Goal: Find specific page/section: Find specific page/section

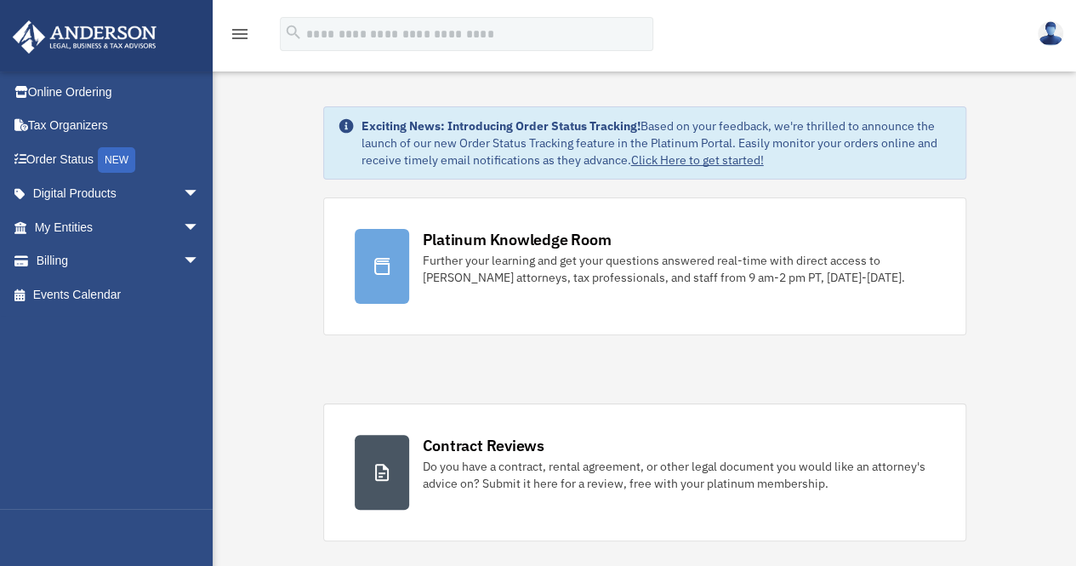
click at [1050, 32] on img at bounding box center [1051, 33] width 26 height 25
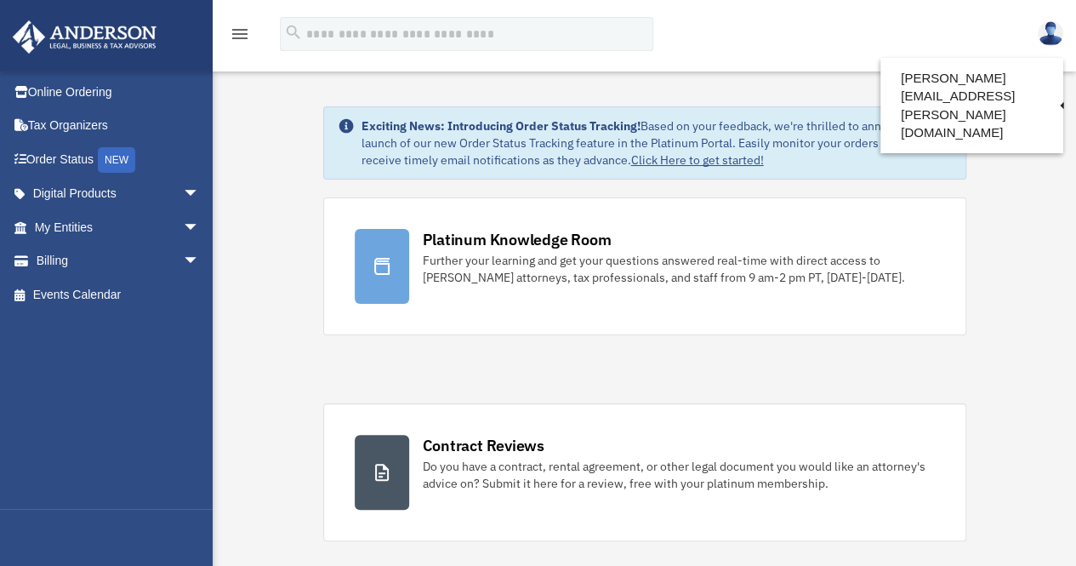
click at [242, 33] on icon "menu" at bounding box center [240, 34] width 20 height 20
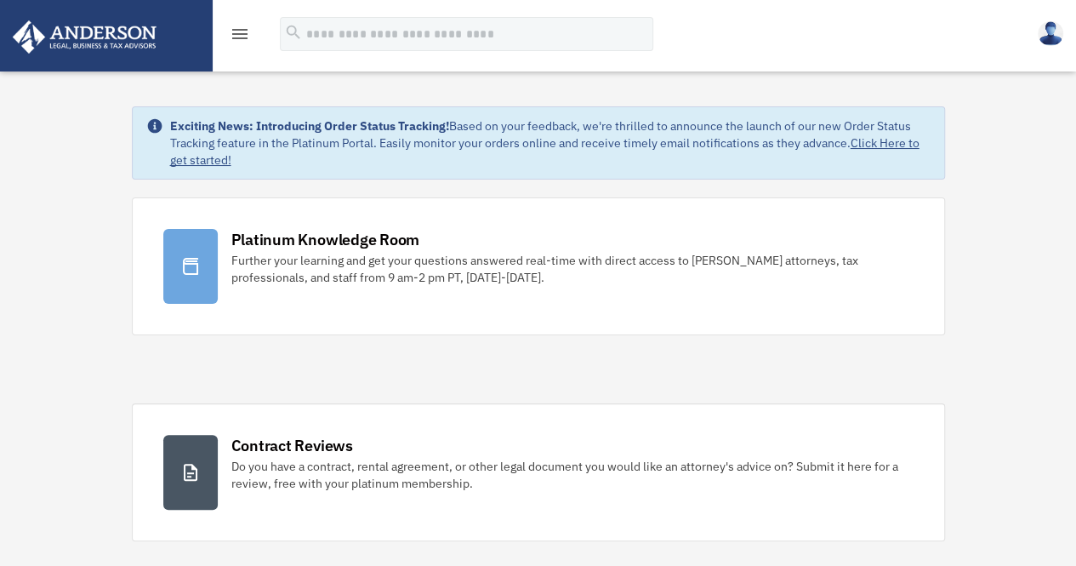
click at [247, 10] on div "menu search Site Menu add arthur.m.mcgraw@gmail.com Reset Password Logout" at bounding box center [538, 35] width 1076 height 71
click at [245, 27] on icon "menu" at bounding box center [240, 34] width 20 height 20
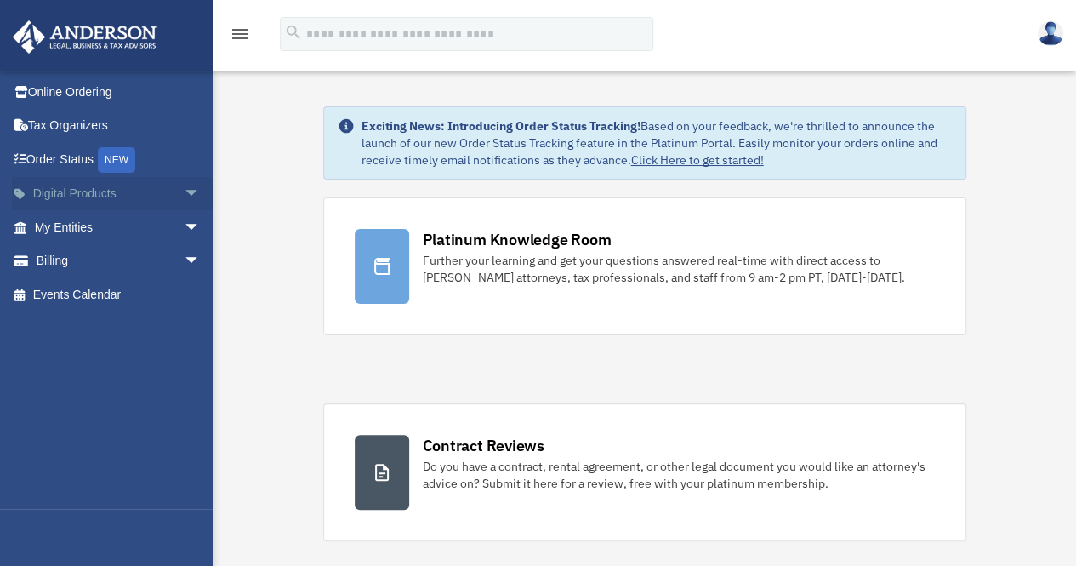
click at [183, 186] on span "arrow_drop_down" at bounding box center [200, 194] width 34 height 35
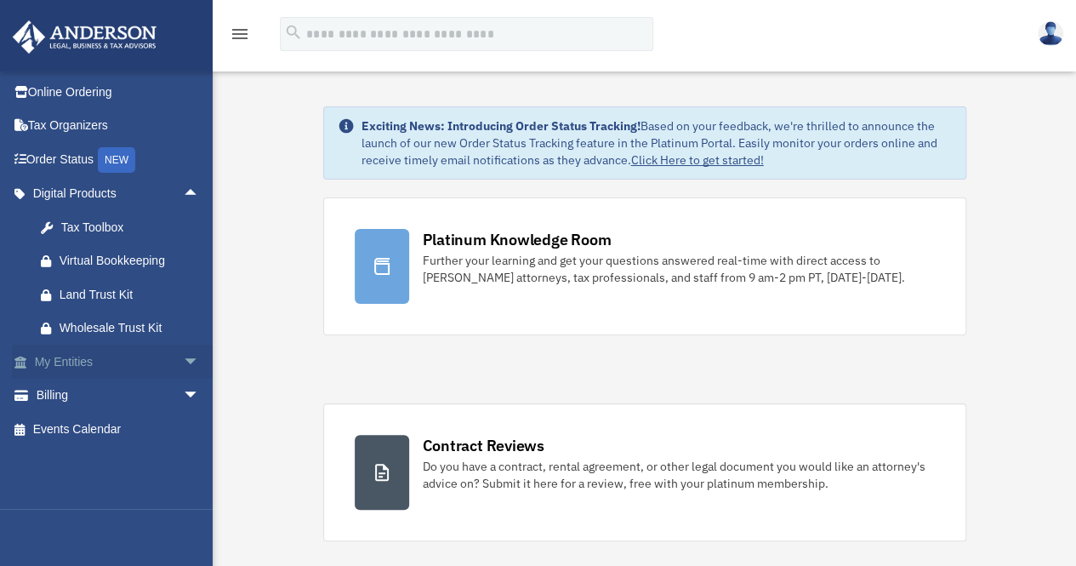
click at [183, 356] on span "arrow_drop_down" at bounding box center [200, 362] width 34 height 35
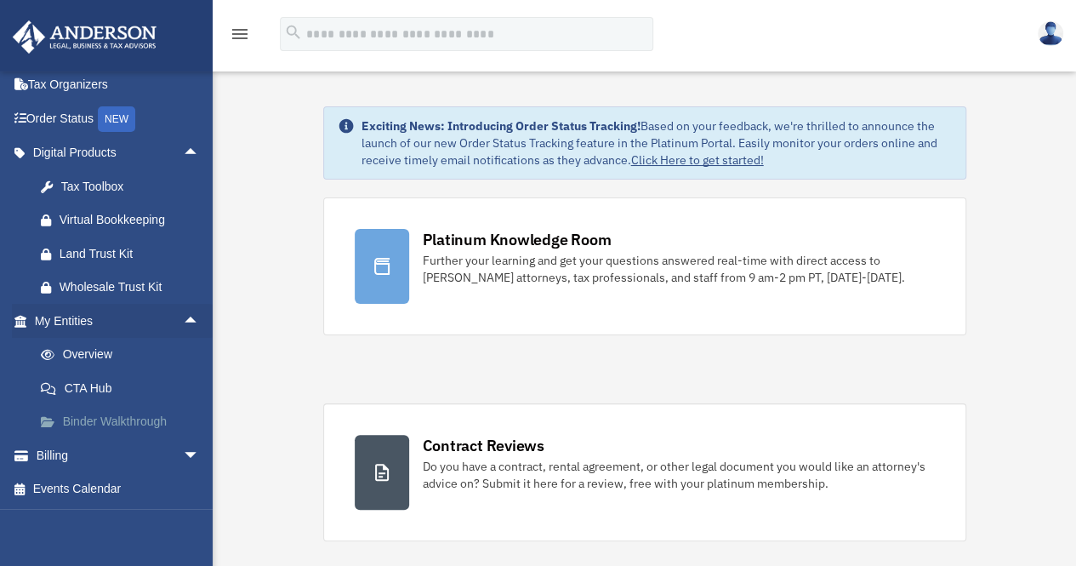
click at [121, 424] on link "Binder Walkthrough" at bounding box center [125, 422] width 202 height 34
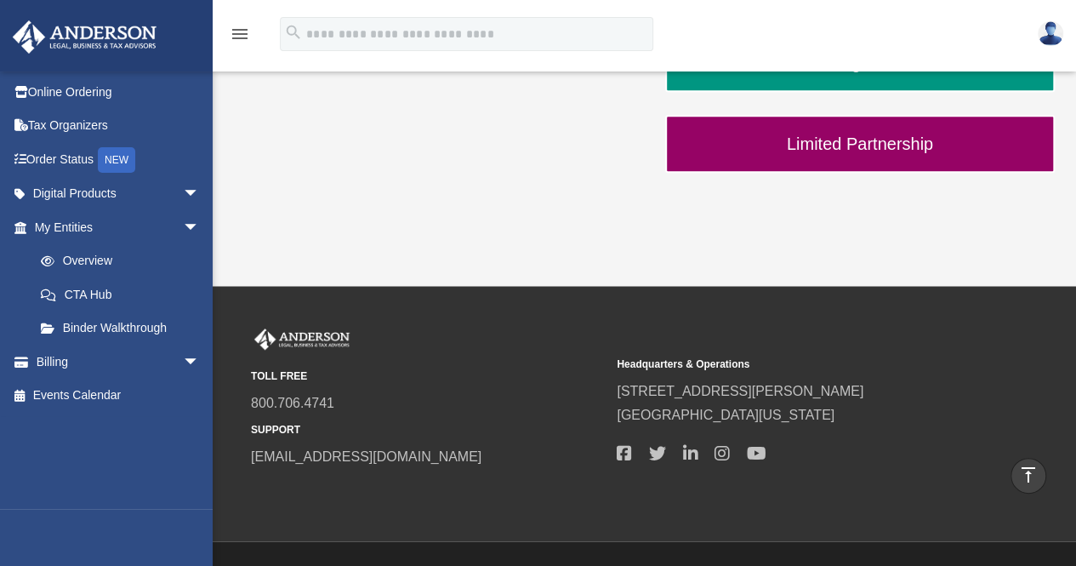
scroll to position [683, 0]
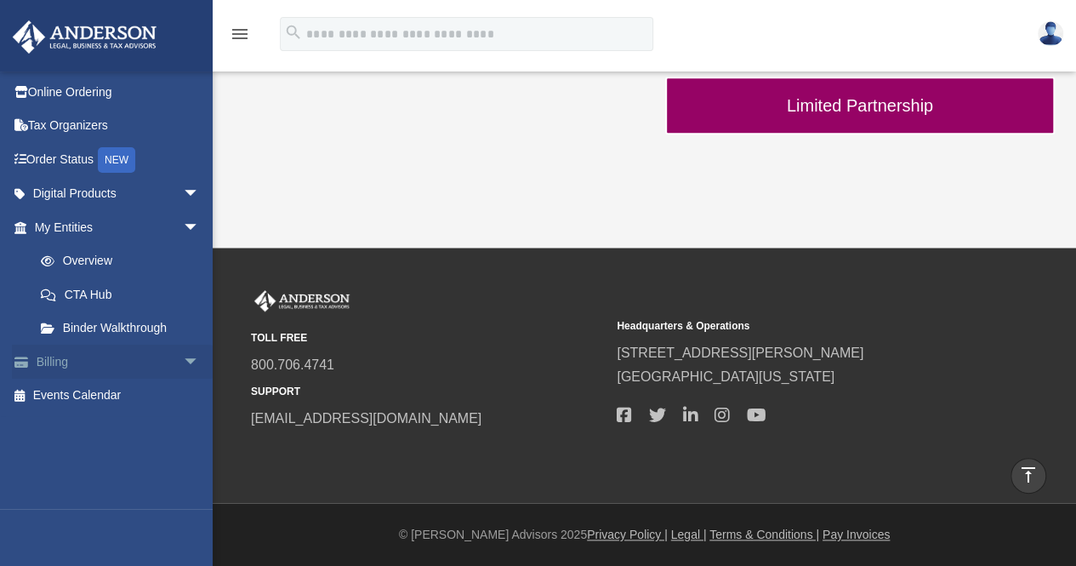
click at [183, 362] on span "arrow_drop_down" at bounding box center [200, 362] width 34 height 35
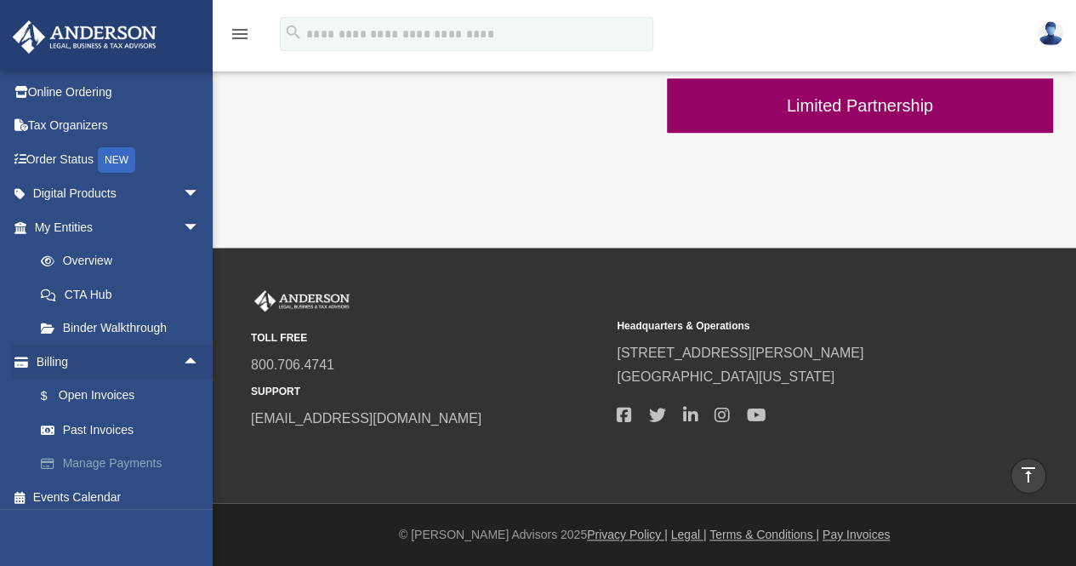
scroll to position [8, 0]
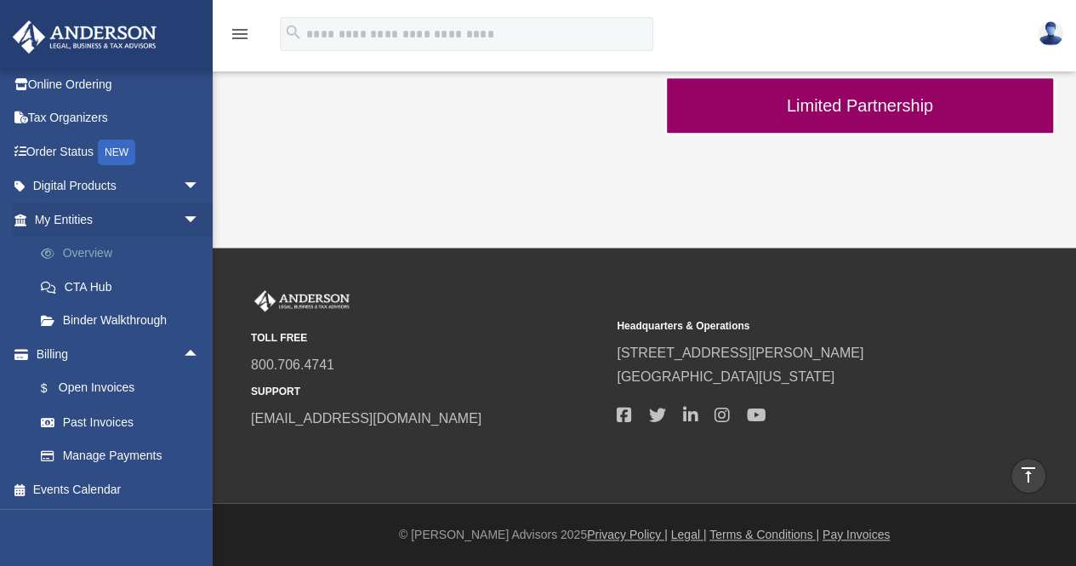
click at [122, 263] on link "Overview" at bounding box center [125, 253] width 202 height 34
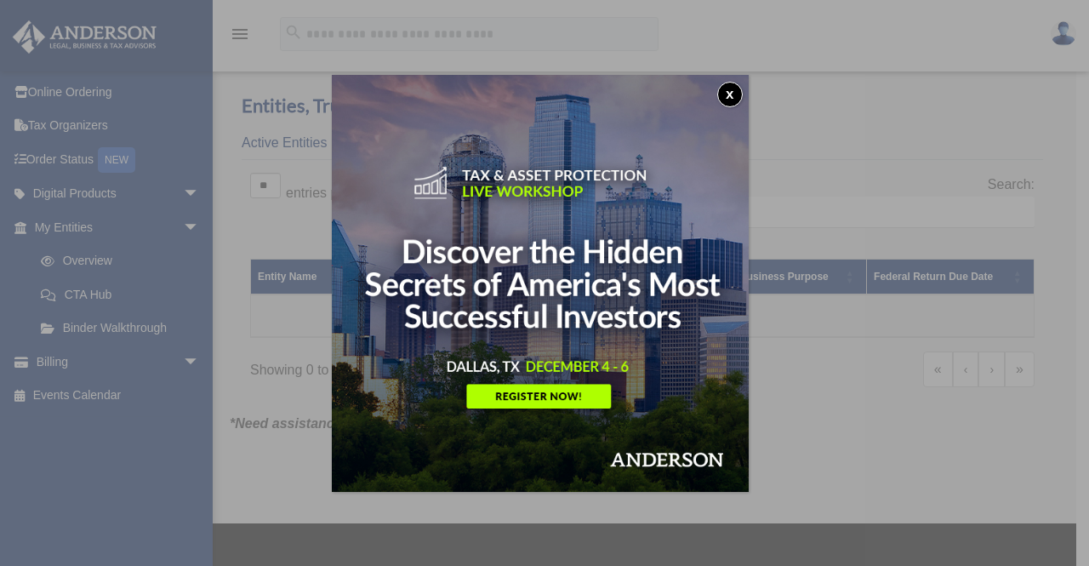
click at [730, 94] on button "x" at bounding box center [730, 95] width 26 height 26
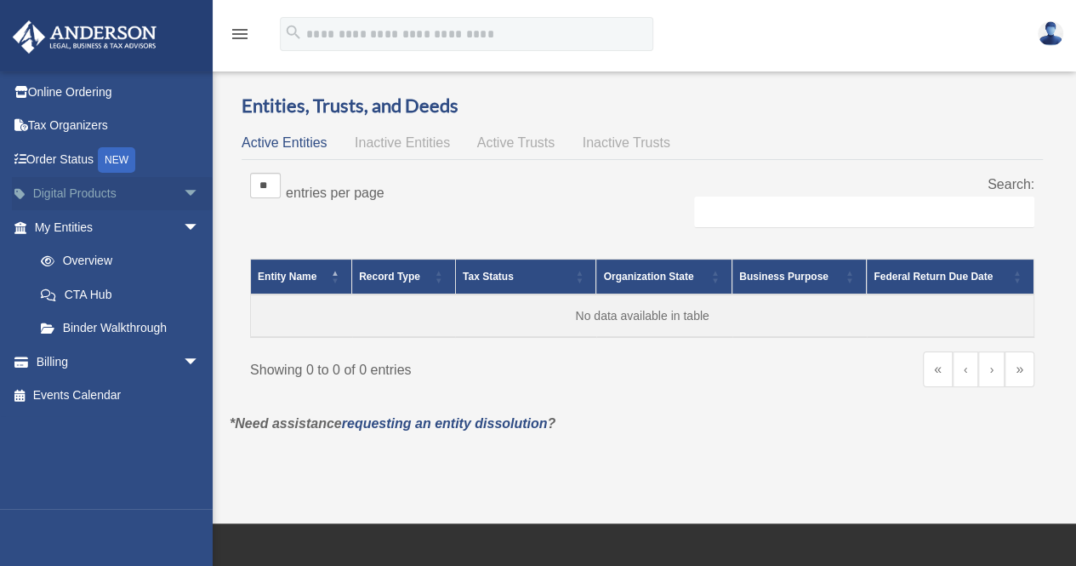
click at [184, 186] on span "arrow_drop_down" at bounding box center [200, 194] width 34 height 35
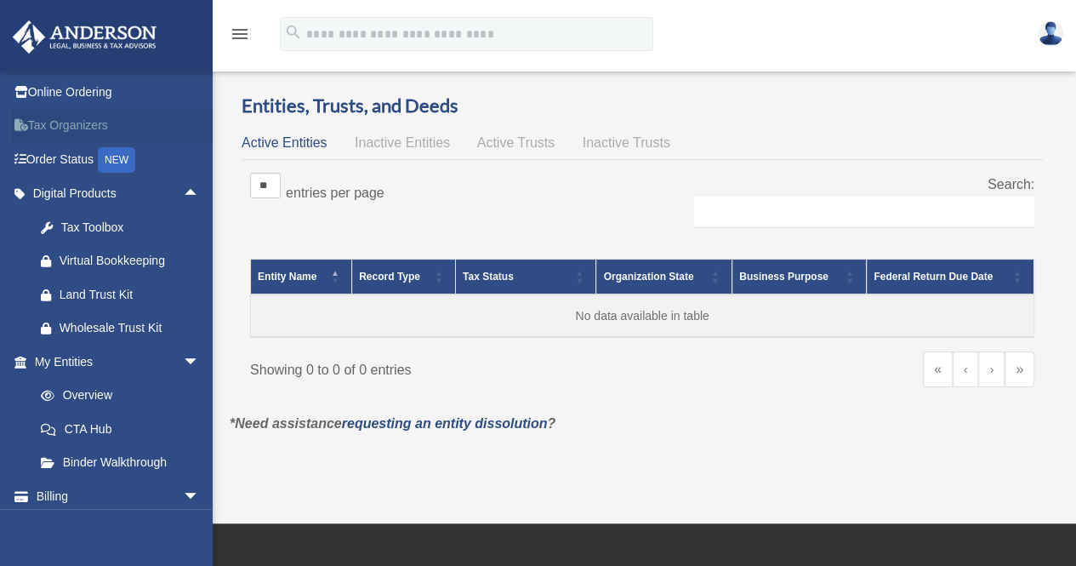
click at [46, 127] on link "Tax Organizers" at bounding box center [119, 126] width 214 height 34
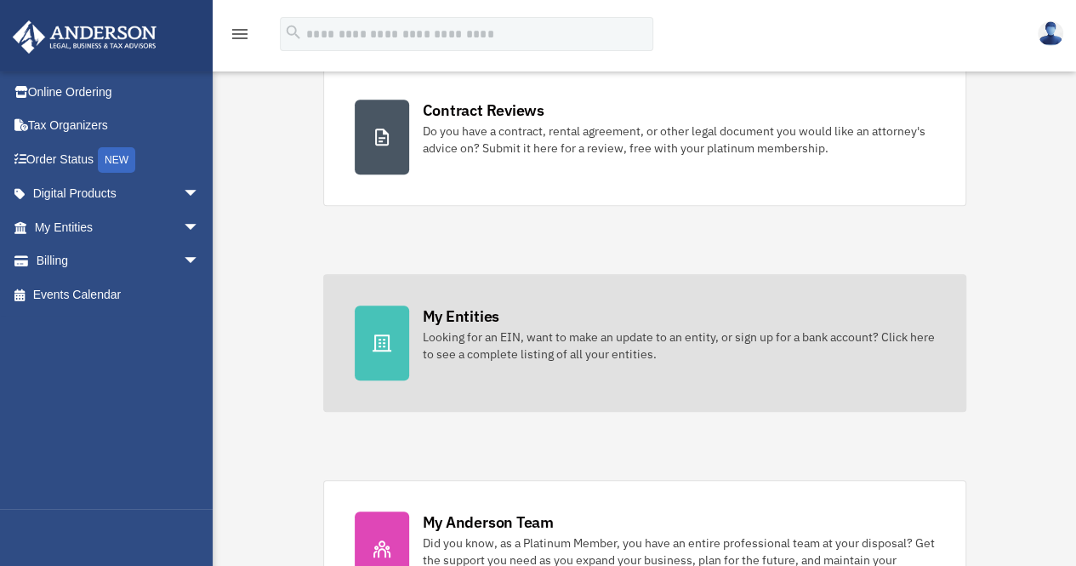
scroll to position [340, 0]
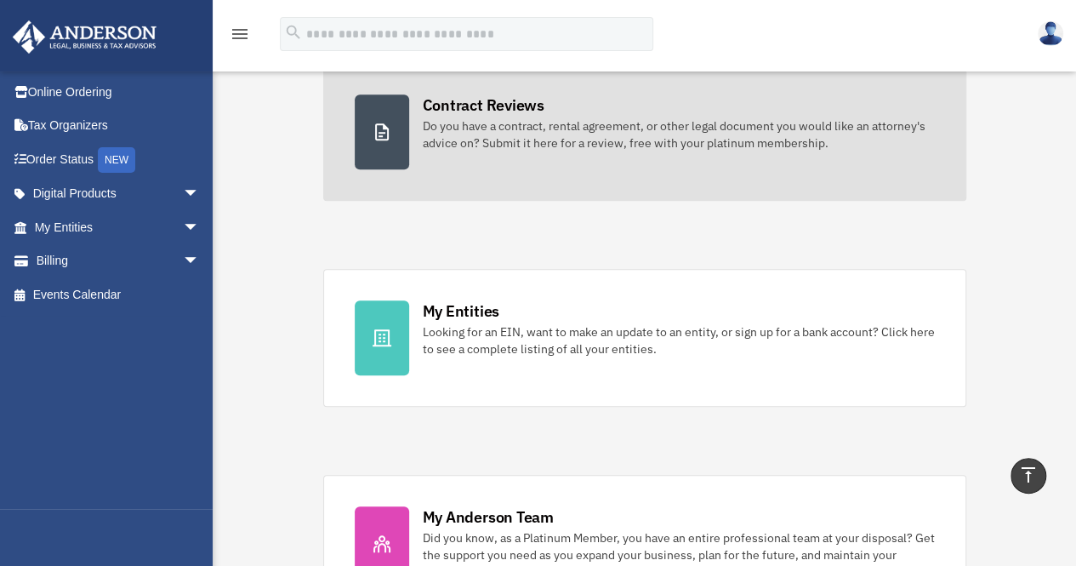
click at [613, 162] on link "Contract Reviews Do you have a contract, rental agreement, or other legal docum…" at bounding box center [644, 132] width 643 height 138
